Goal: Task Accomplishment & Management: Complete application form

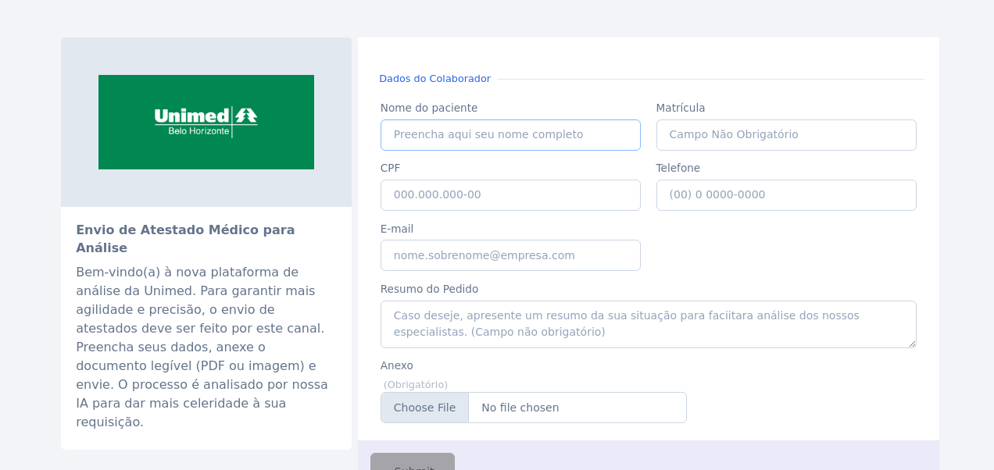
click at [474, 138] on input "Nome do paciente" at bounding box center [511, 135] width 261 height 31
drag, startPoint x: 413, startPoint y: 139, endPoint x: 460, endPoint y: 138, distance: 46.9
click at [413, 139] on input "Nome do paciente" at bounding box center [511, 135] width 261 height 31
click at [189, 284] on div "Bem-vindo(a) à nova plataforma de análise da Unimed. Para garantir mais agilida…" at bounding box center [206, 347] width 261 height 169
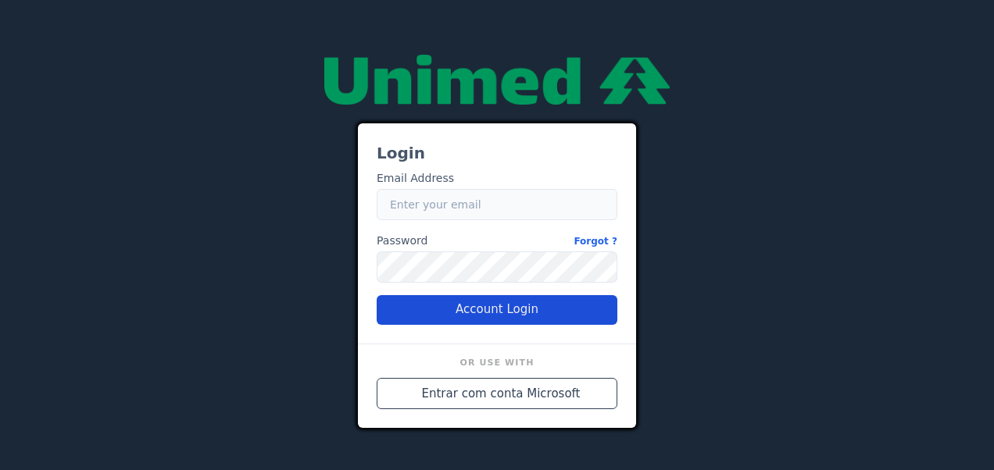
type input "[PERSON_NAME][EMAIL_ADDRESS][DOMAIN_NAME]"
click at [450, 314] on button "Account Login" at bounding box center [497, 310] width 241 height 30
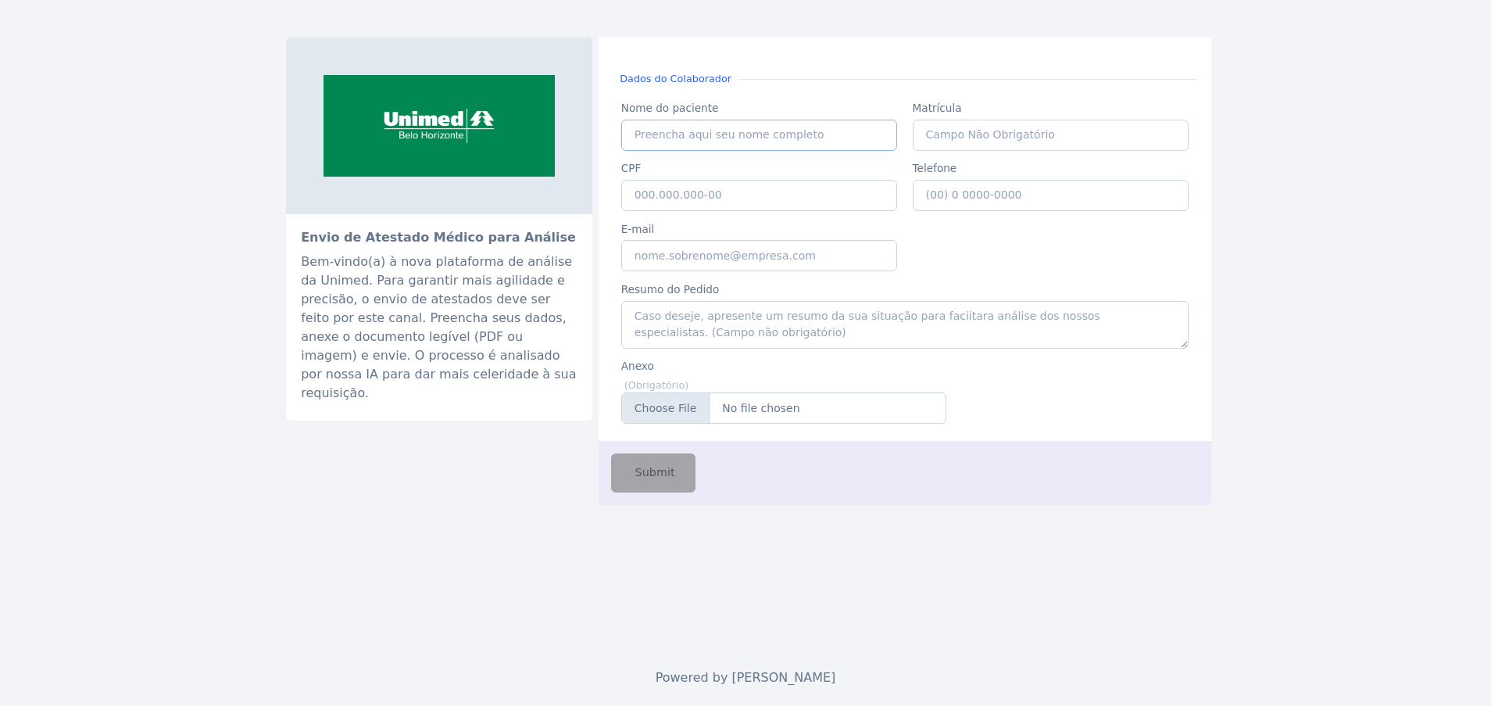
click at [832, 145] on input "Nome do paciente" at bounding box center [759, 135] width 277 height 31
click at [1136, 88] on div "Dados do Colaborador Nome do paciente Nome do paciente Matrícula Matrícula CPF …" at bounding box center [905, 239] width 583 height 374
click at [756, 133] on input "Nome do paciente" at bounding box center [759, 135] width 277 height 31
click at [557, 389] on div "Envio de Atestado Médico para Análise Bem-vindo(a) à nova plataforma de análise…" at bounding box center [439, 317] width 306 height 207
drag, startPoint x: 764, startPoint y: 259, endPoint x: 787, endPoint y: 261, distance: 22.8
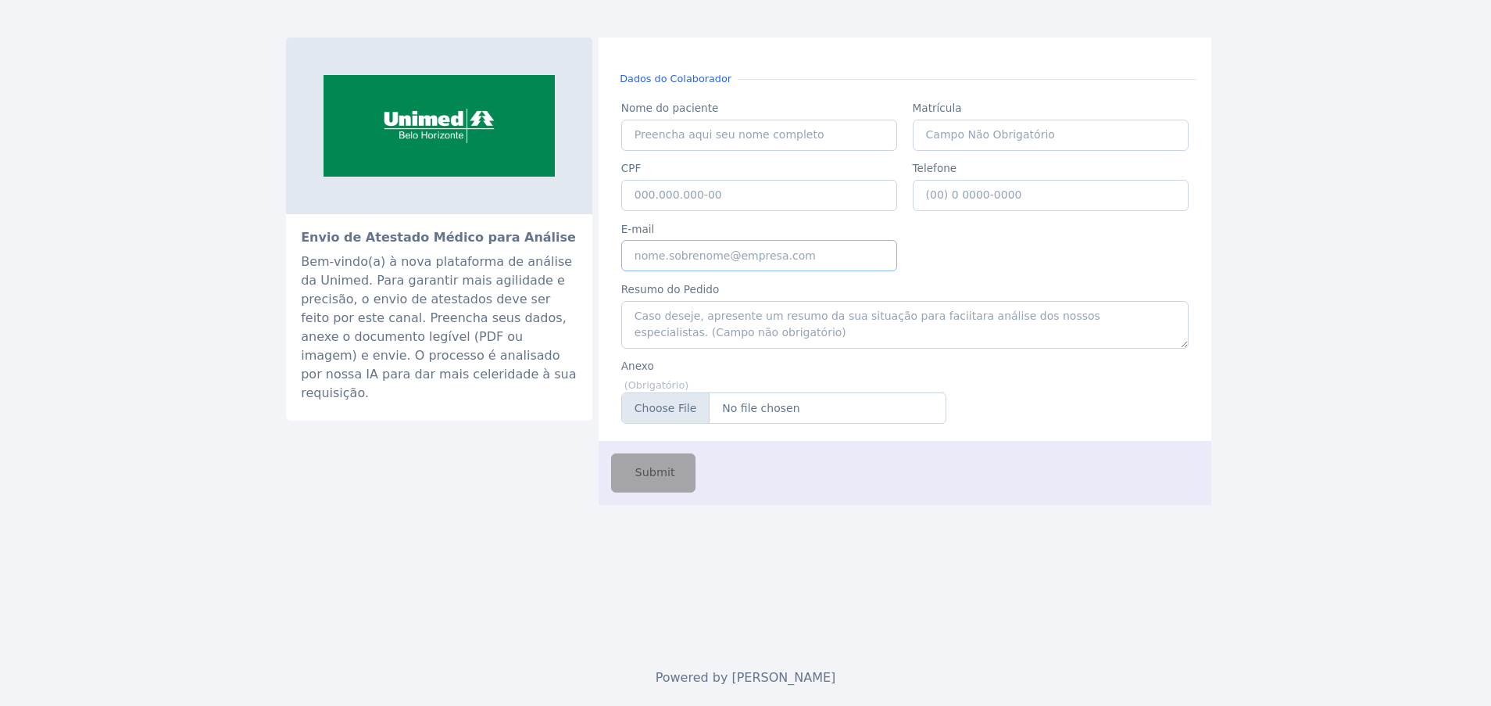
click at [766, 259] on input "E-mail" at bounding box center [759, 255] width 277 height 31
type input "nubia.franca@unimedbh.com.br"
click at [743, 196] on input "CPF" at bounding box center [759, 195] width 277 height 31
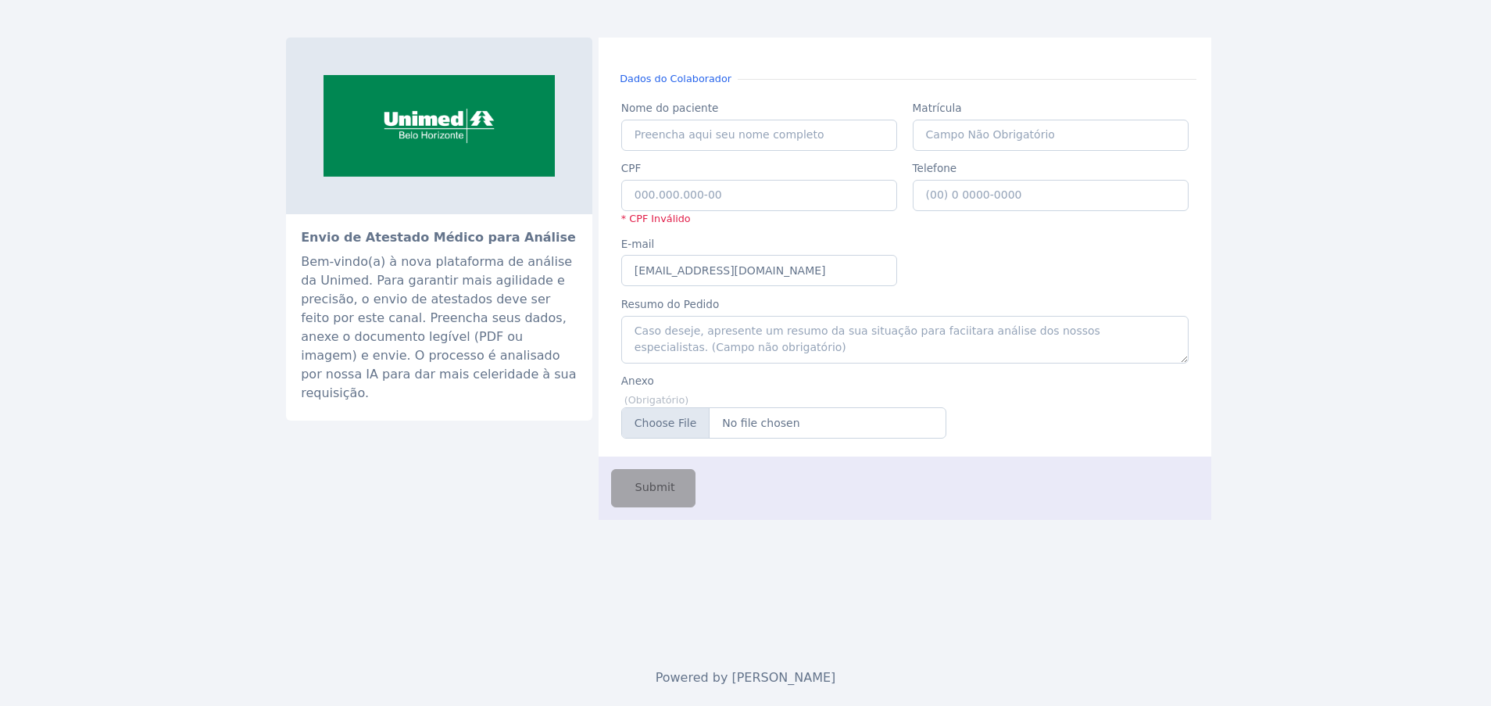
click at [1195, 545] on div "Envio de Atestado Médico para Análise Bem-vindo(a) à nova plataforma de análise…" at bounding box center [746, 324] width 938 height 649
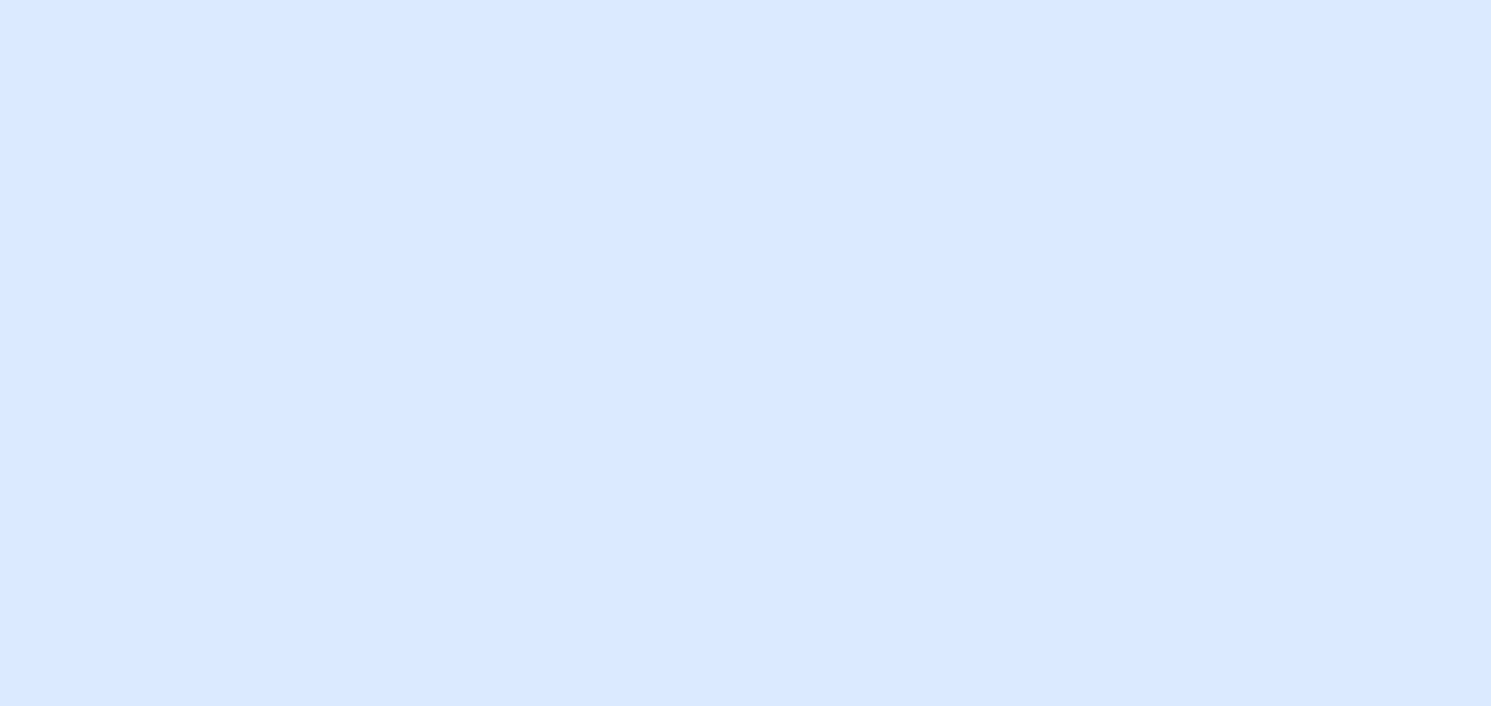
type input "[PERSON_NAME][EMAIL_ADDRESS][DOMAIN_NAME]"
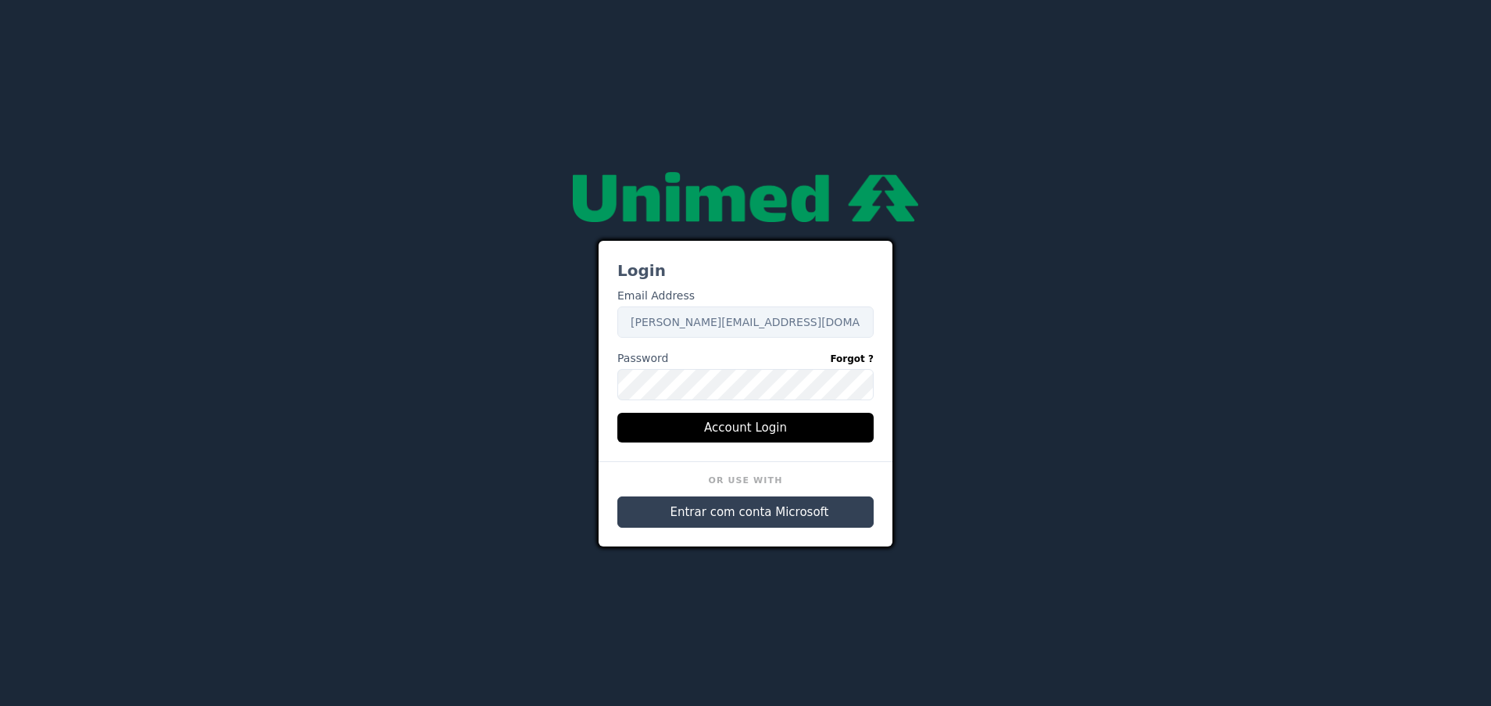
click at [721, 501] on button "Entrar com conta Microsoft" at bounding box center [745, 511] width 256 height 31
